Goal: Transaction & Acquisition: Purchase product/service

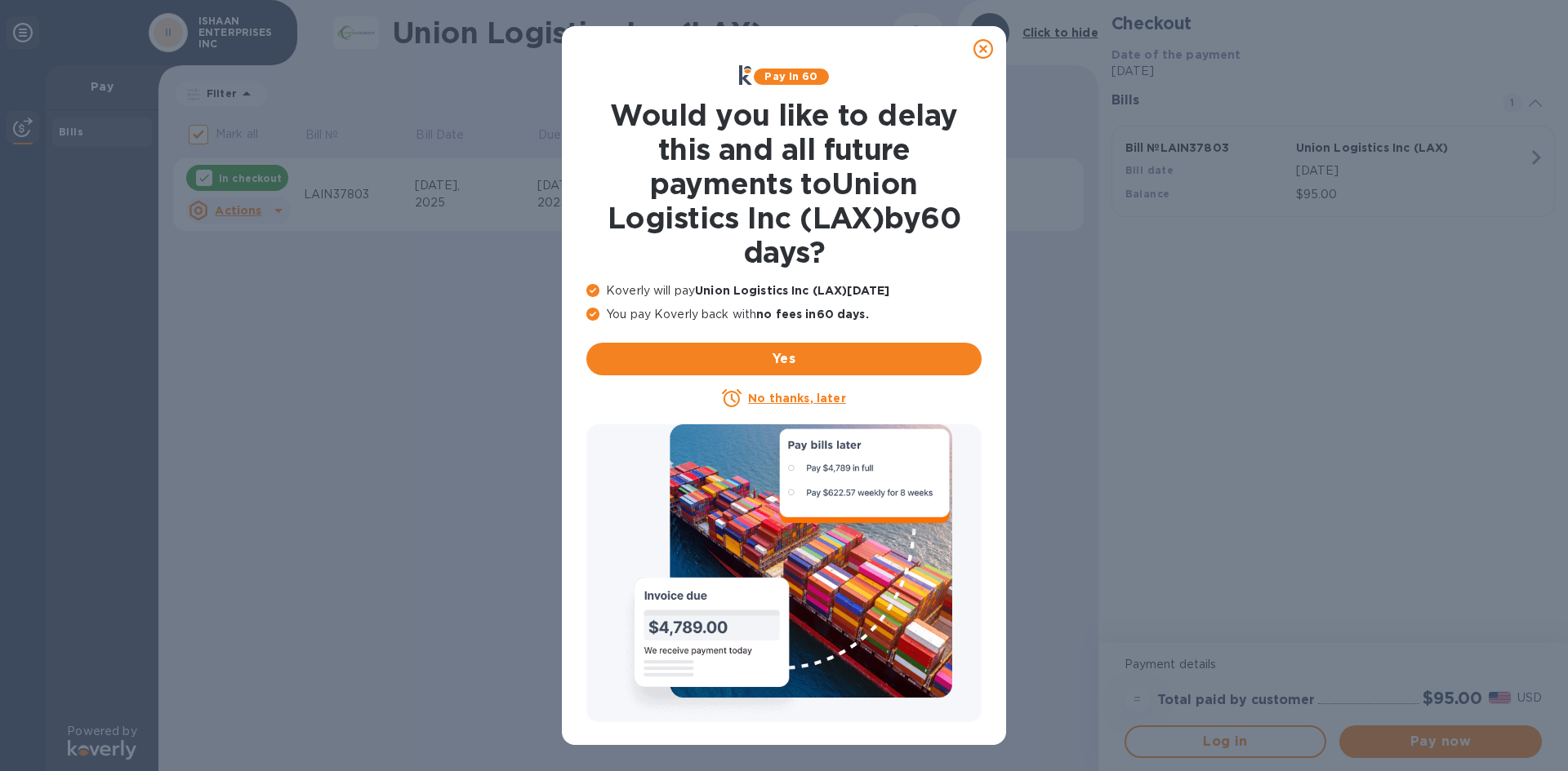
click at [782, 392] on u "No thanks, later" at bounding box center [797, 398] width 98 height 13
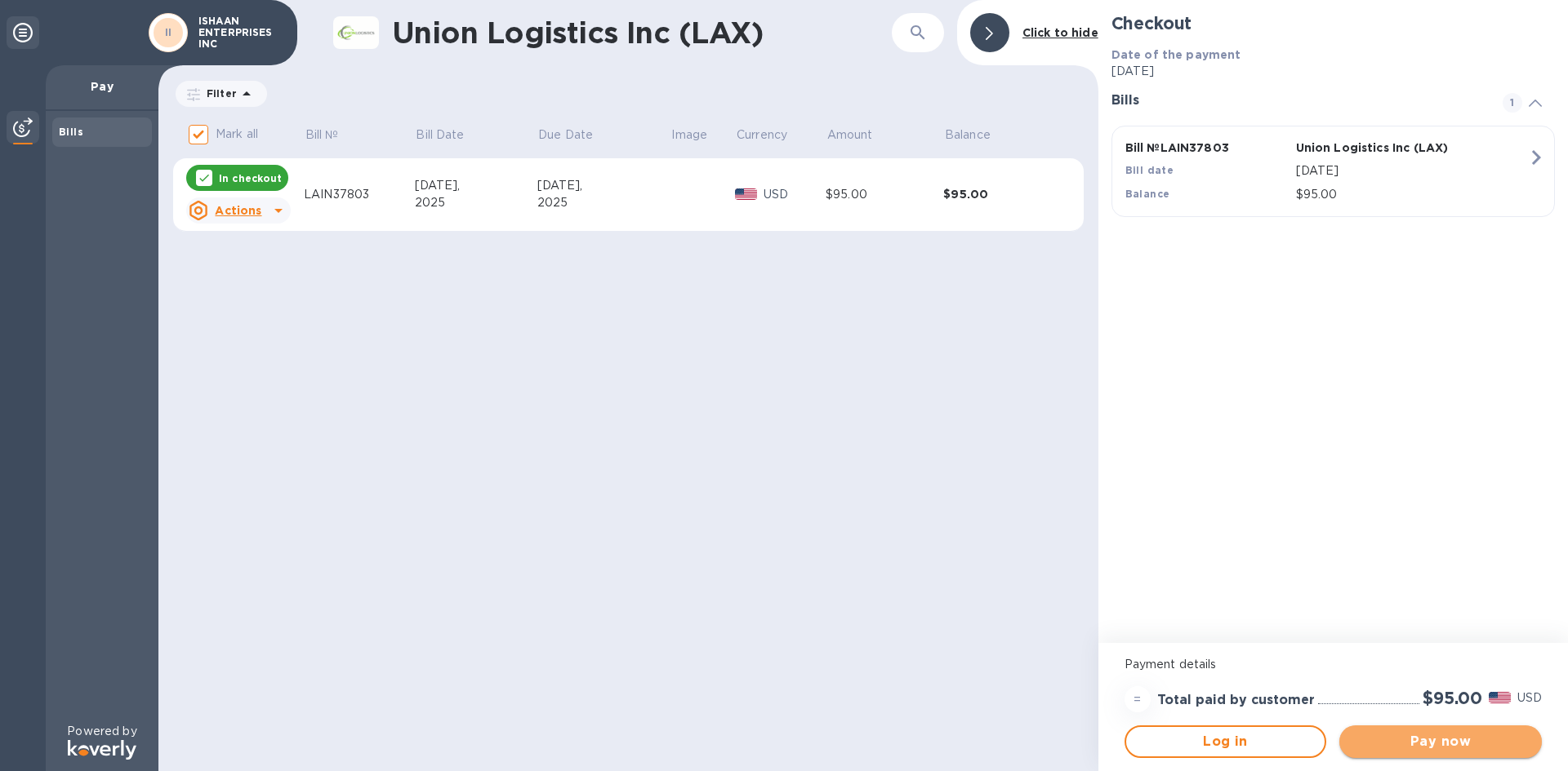
click at [1438, 738] on span "Pay now" at bounding box center [1440, 742] width 176 height 20
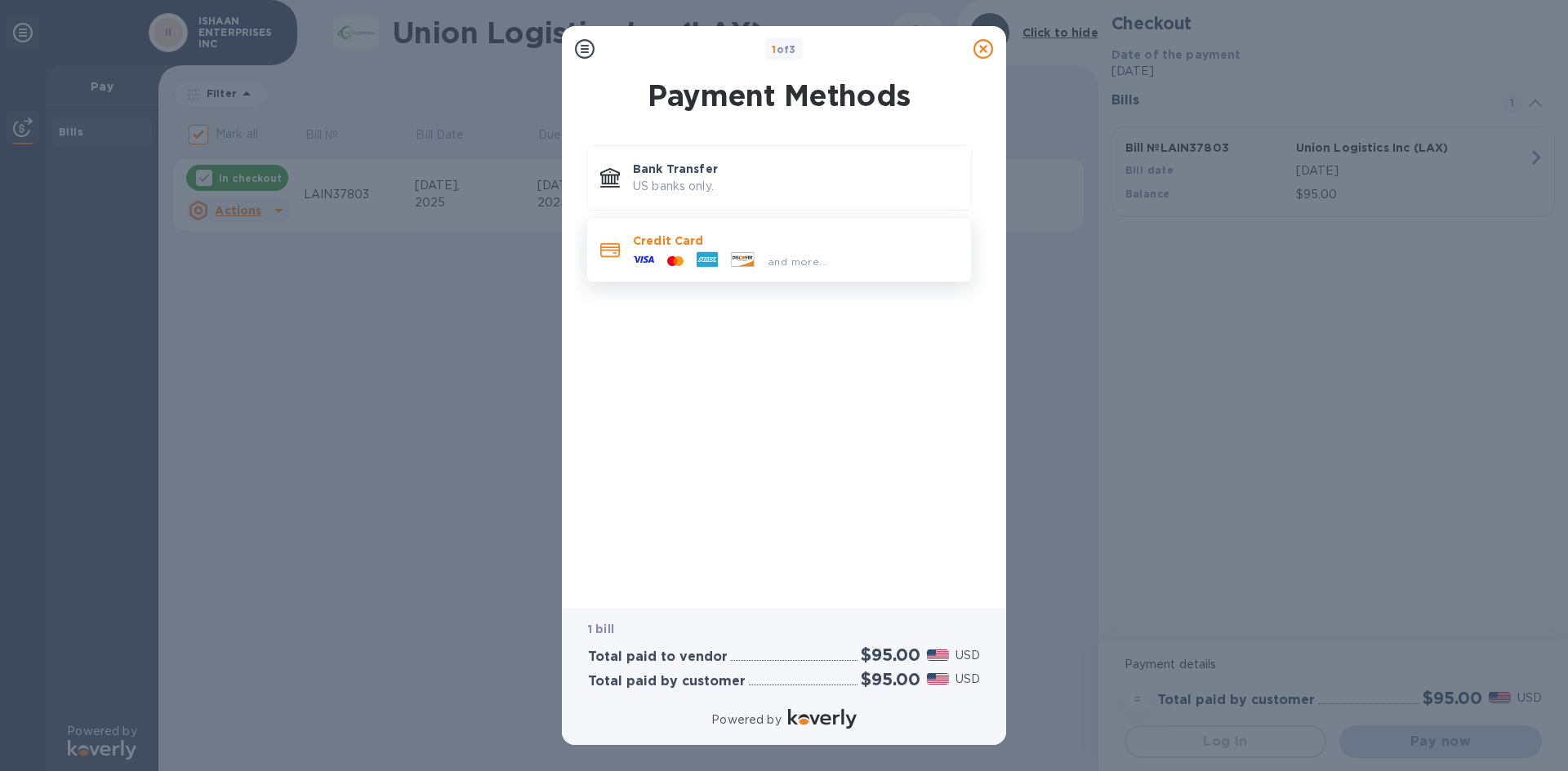
click at [677, 247] on p "Credit Card" at bounding box center [795, 241] width 325 height 16
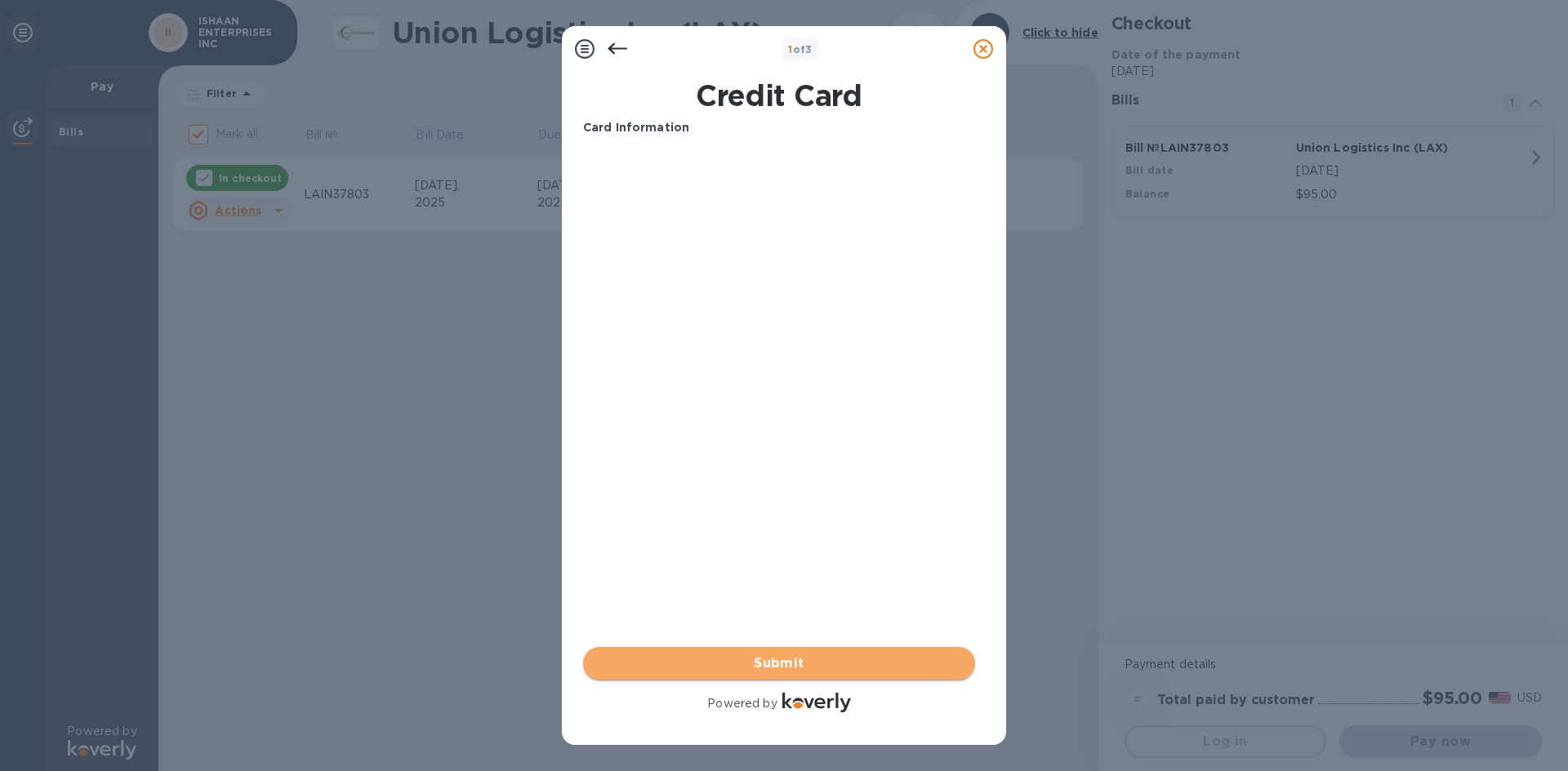
click at [809, 655] on span "Submit" at bounding box center [779, 663] width 366 height 20
click at [778, 663] on span "Submit" at bounding box center [779, 663] width 366 height 20
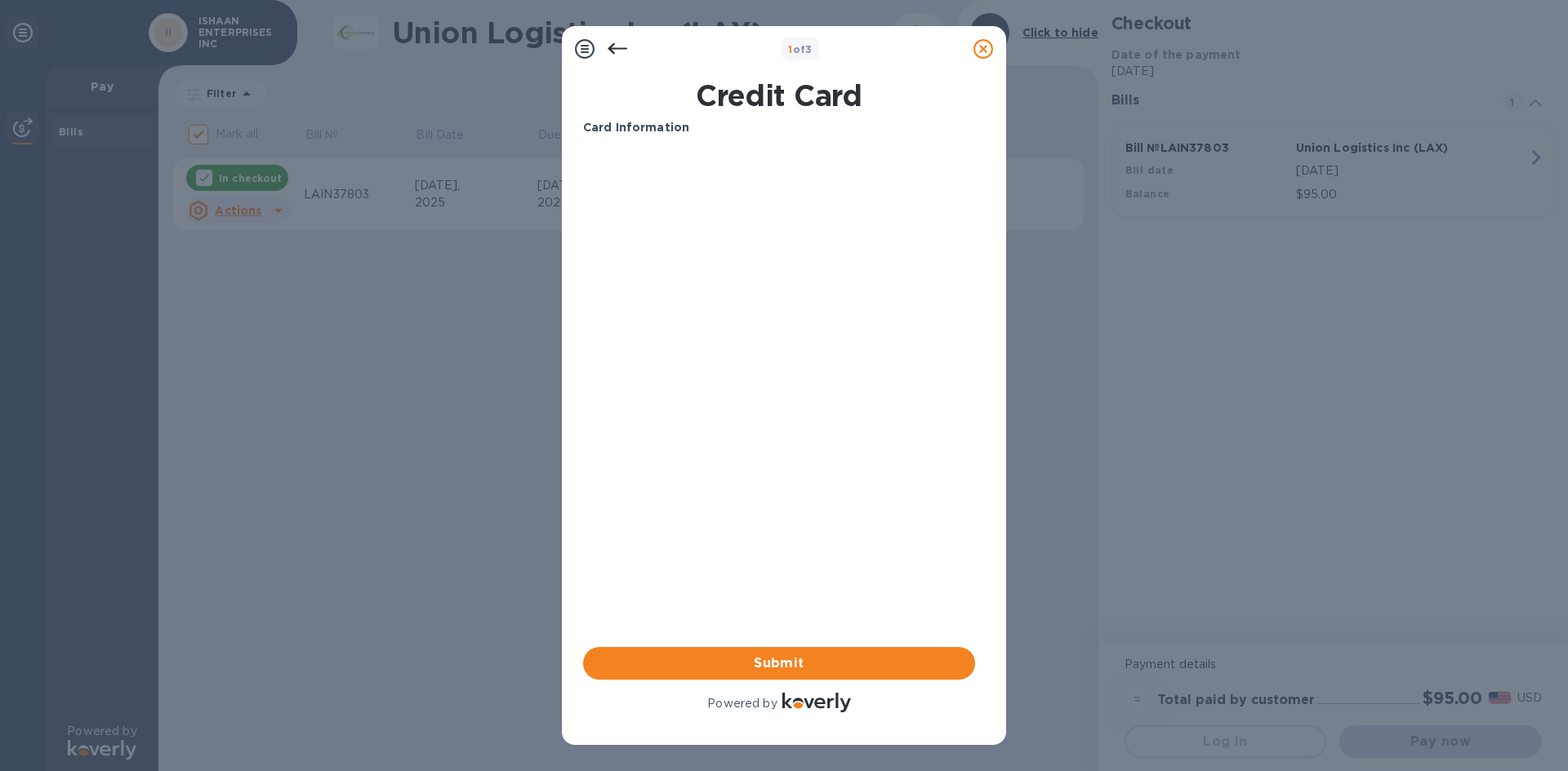
click at [592, 44] on icon at bounding box center [584, 48] width 20 height 20
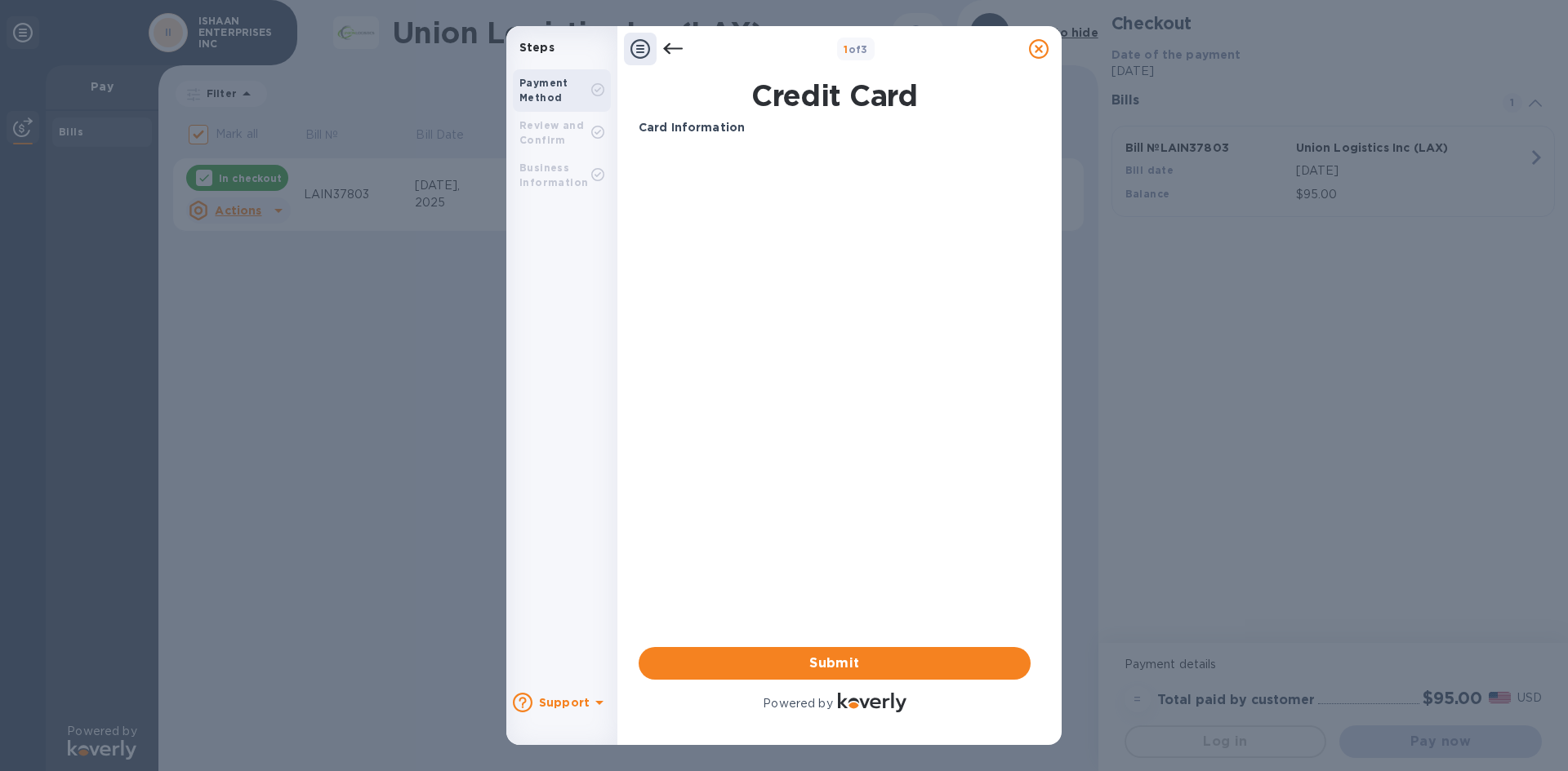
click at [837, 98] on h1 "Credit Card" at bounding box center [834, 96] width 405 height 34
click at [845, 638] on div "Card Information Your browser does not support iframes Submit Powered by" at bounding box center [834, 417] width 392 height 597
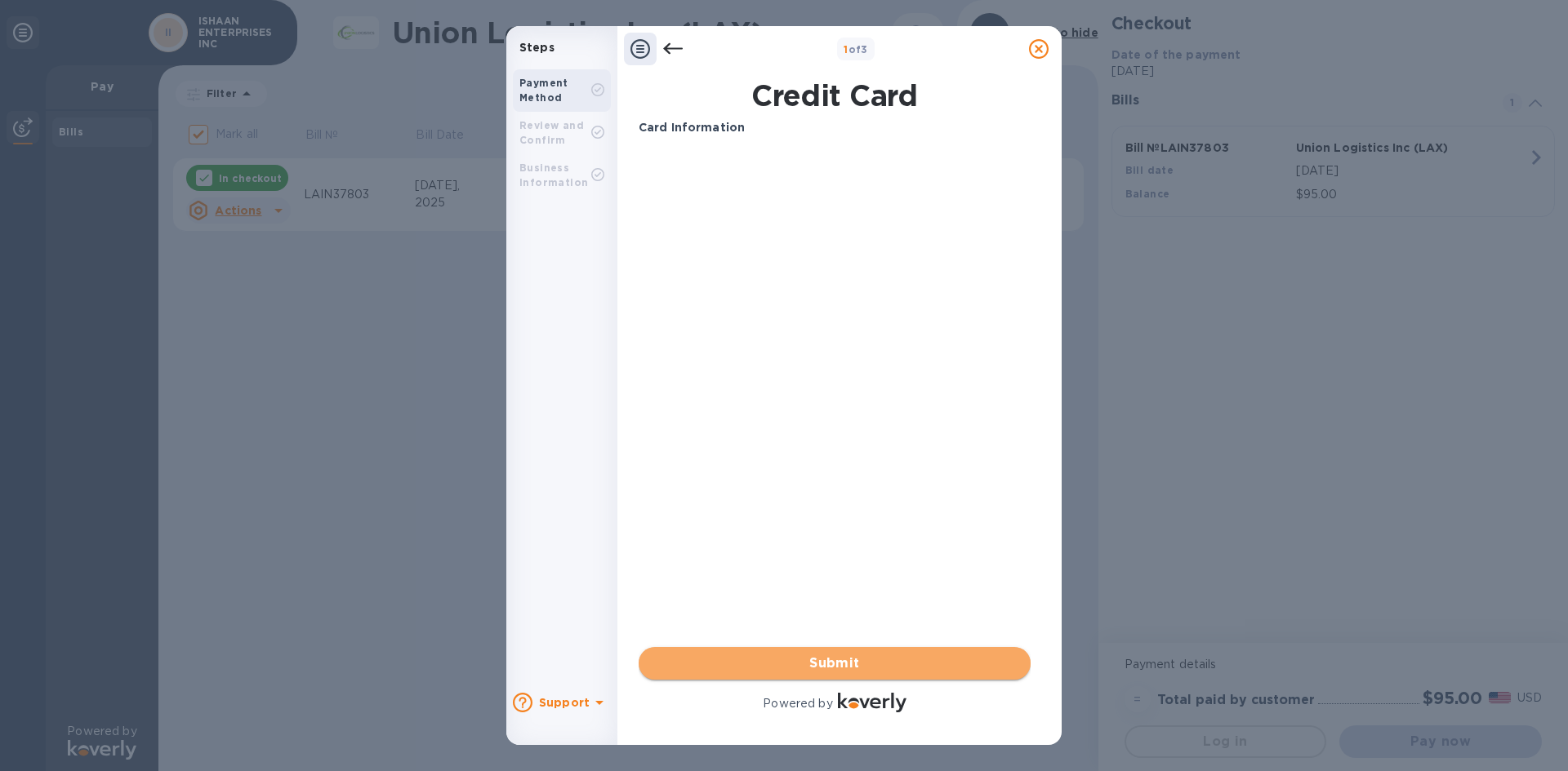
click at [851, 655] on span "Submit" at bounding box center [834, 663] width 366 height 20
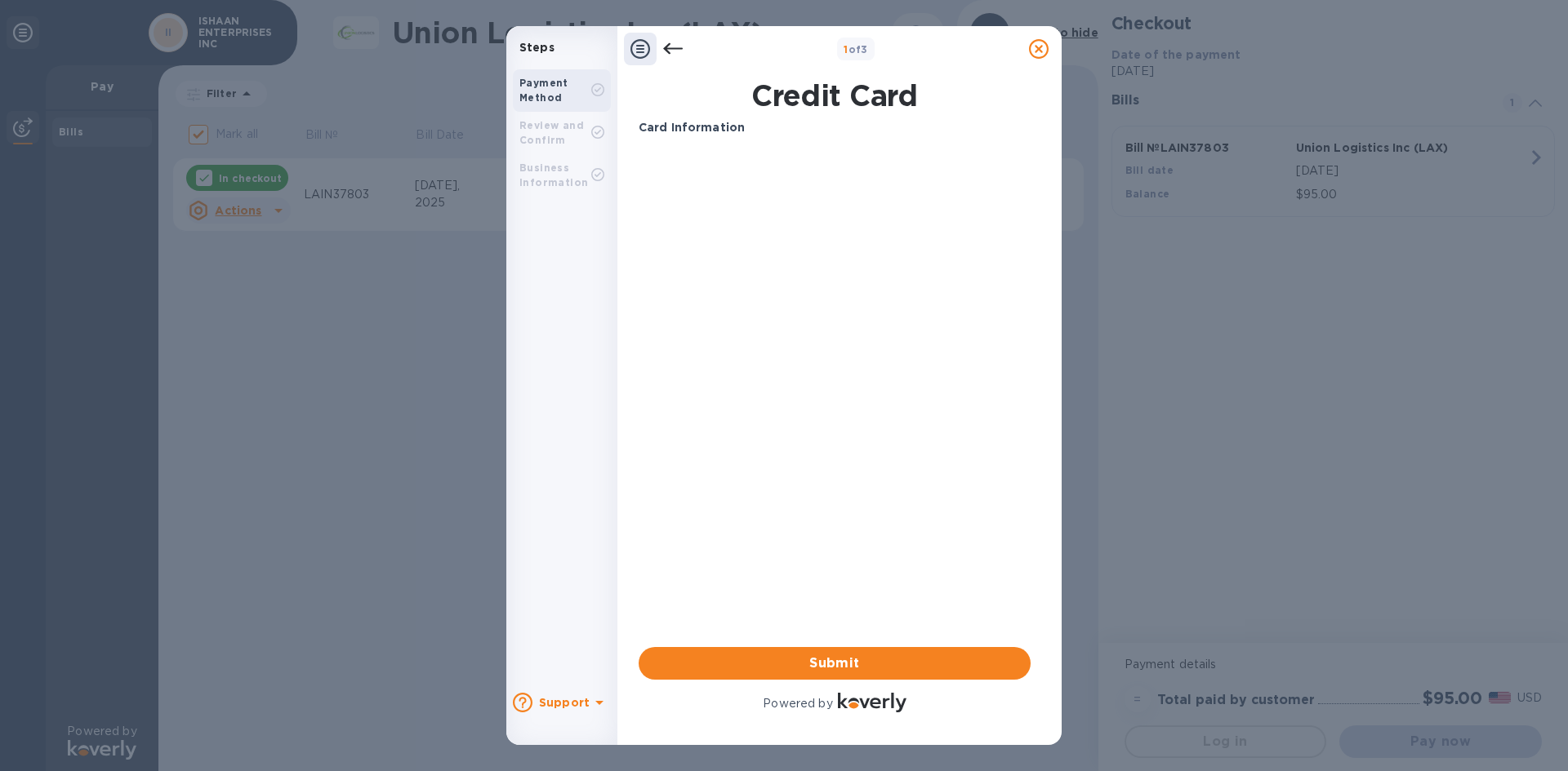
click at [565, 137] on div "Review and Confirm" at bounding box center [555, 133] width 72 height 29
click at [565, 135] on div "Review and Confirm" at bounding box center [555, 133] width 72 height 29
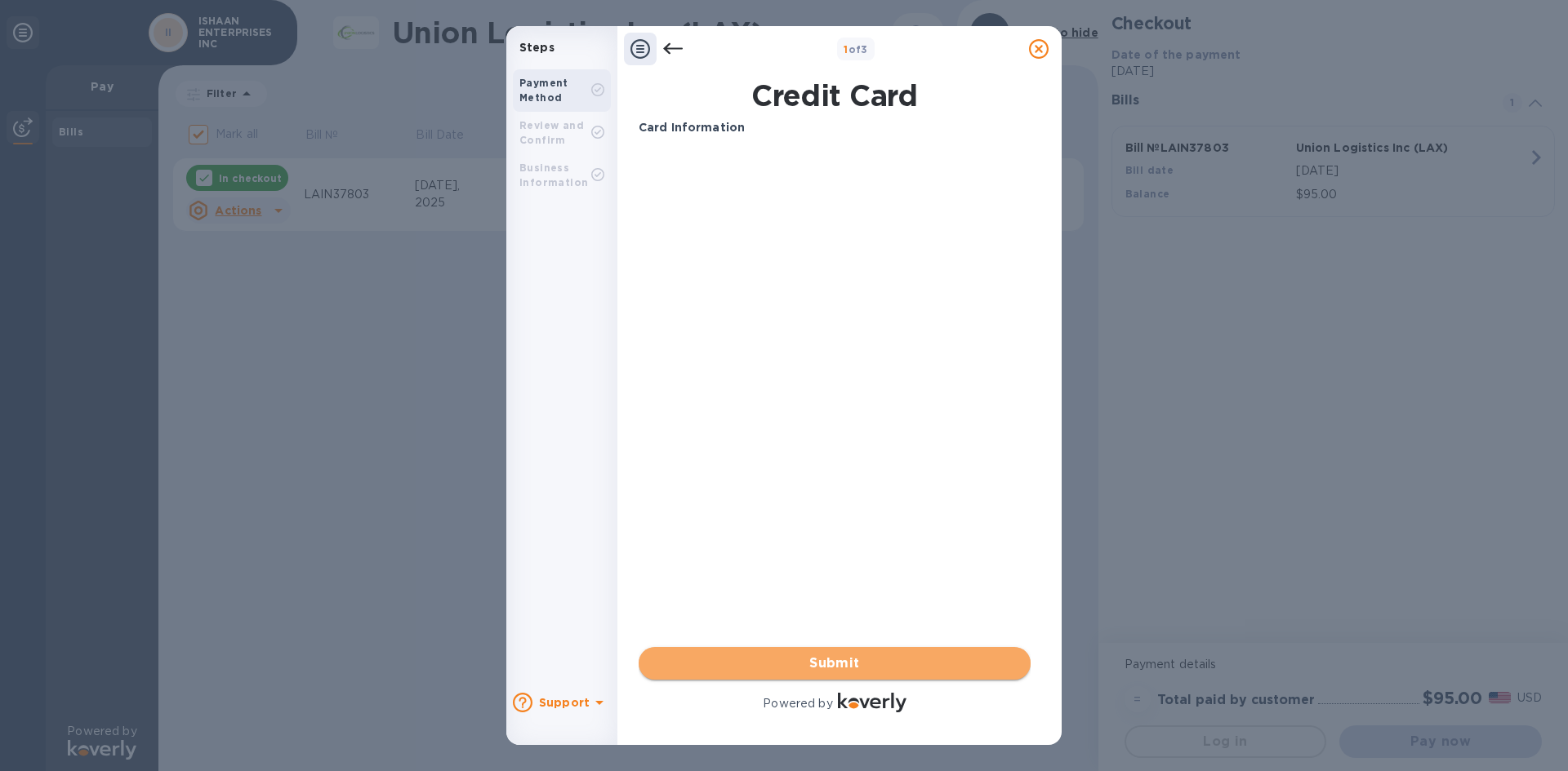
click at [805, 655] on span "Submit" at bounding box center [834, 663] width 366 height 20
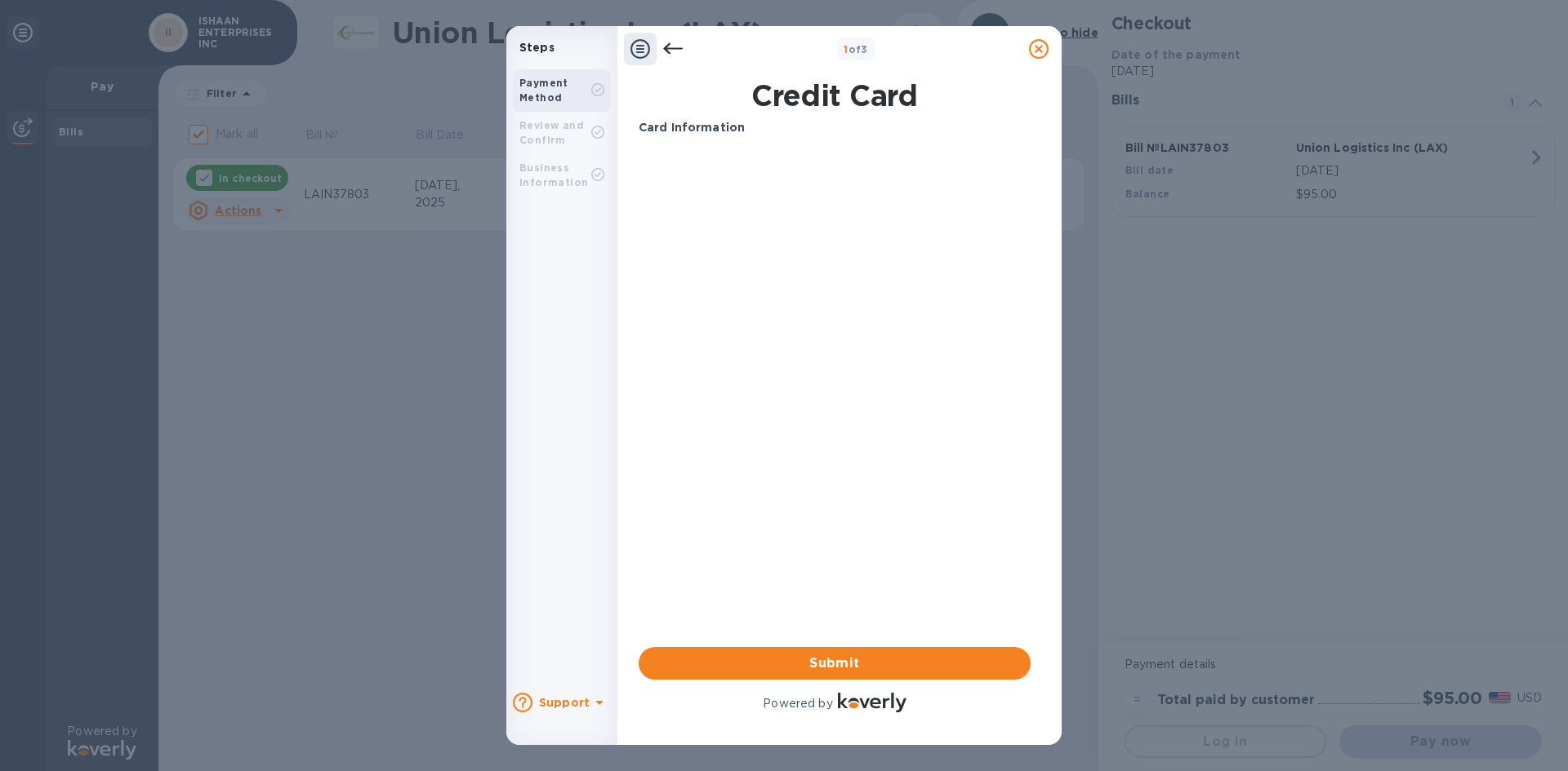
click at [724, 126] on b "Card Information" at bounding box center [691, 127] width 106 height 13
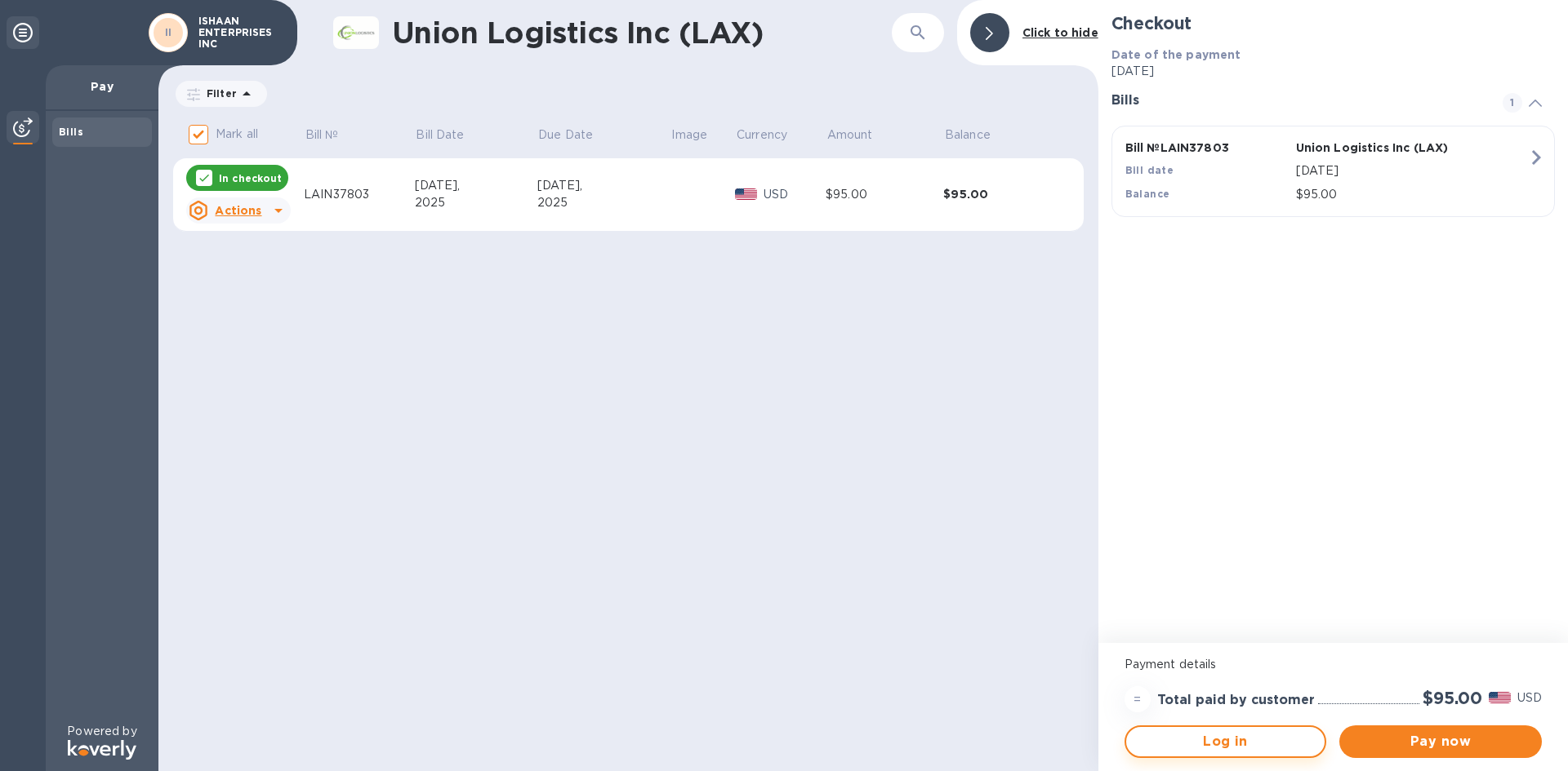
click at [1241, 743] on span "Log in" at bounding box center [1225, 742] width 173 height 20
